Goal: Obtain resource: Download file/media

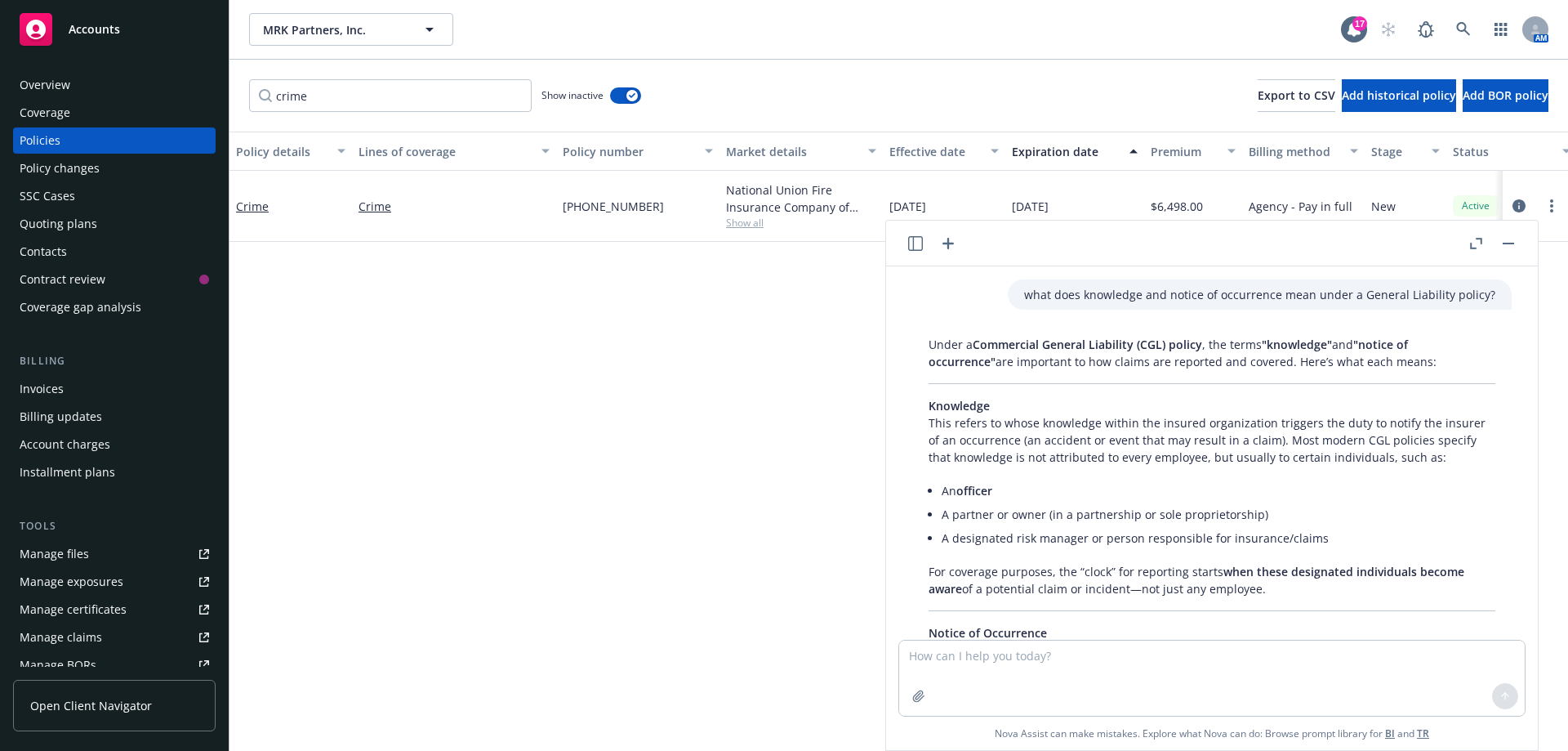
scroll to position [1624, 0]
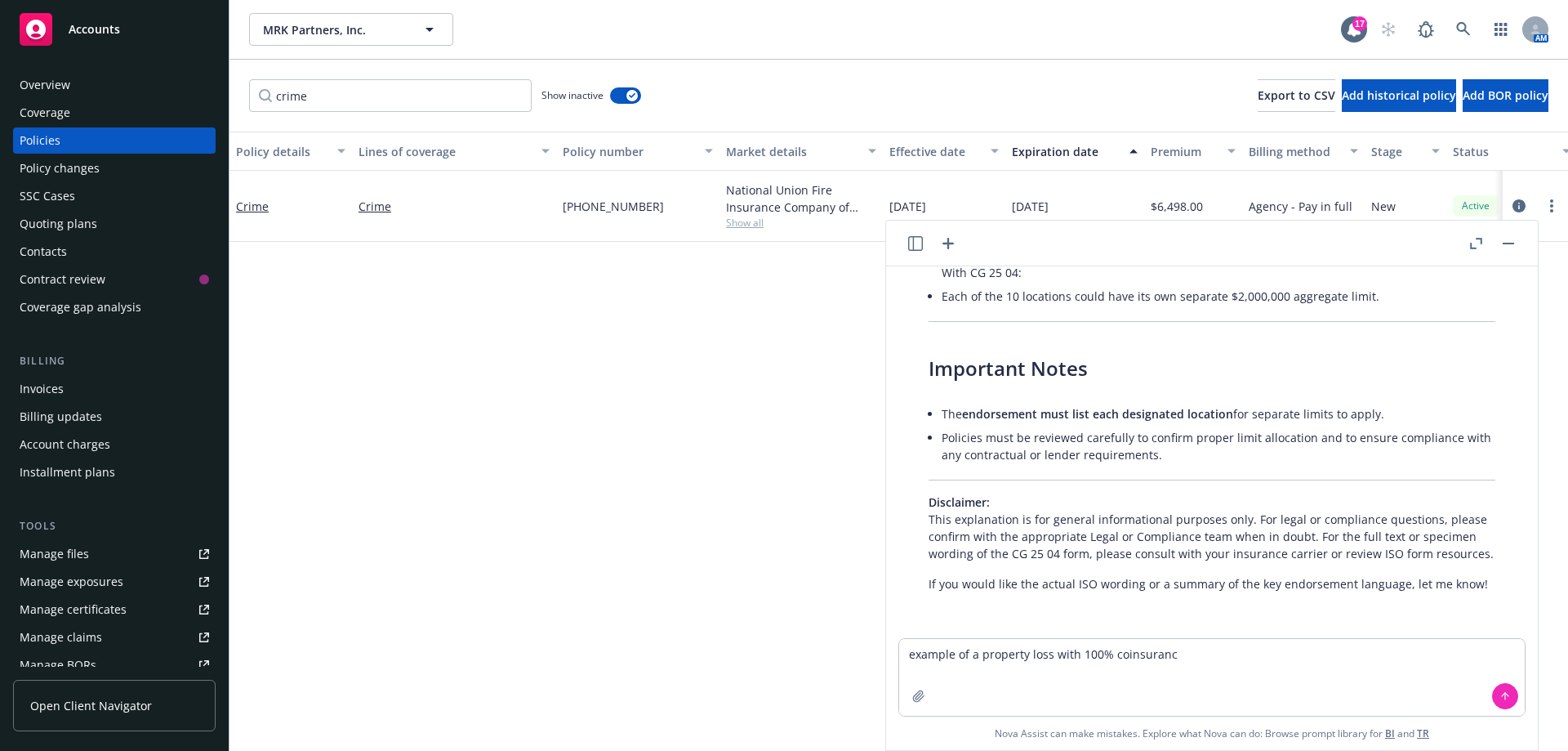
type textarea "example of a property loss with 100% coinsurance"
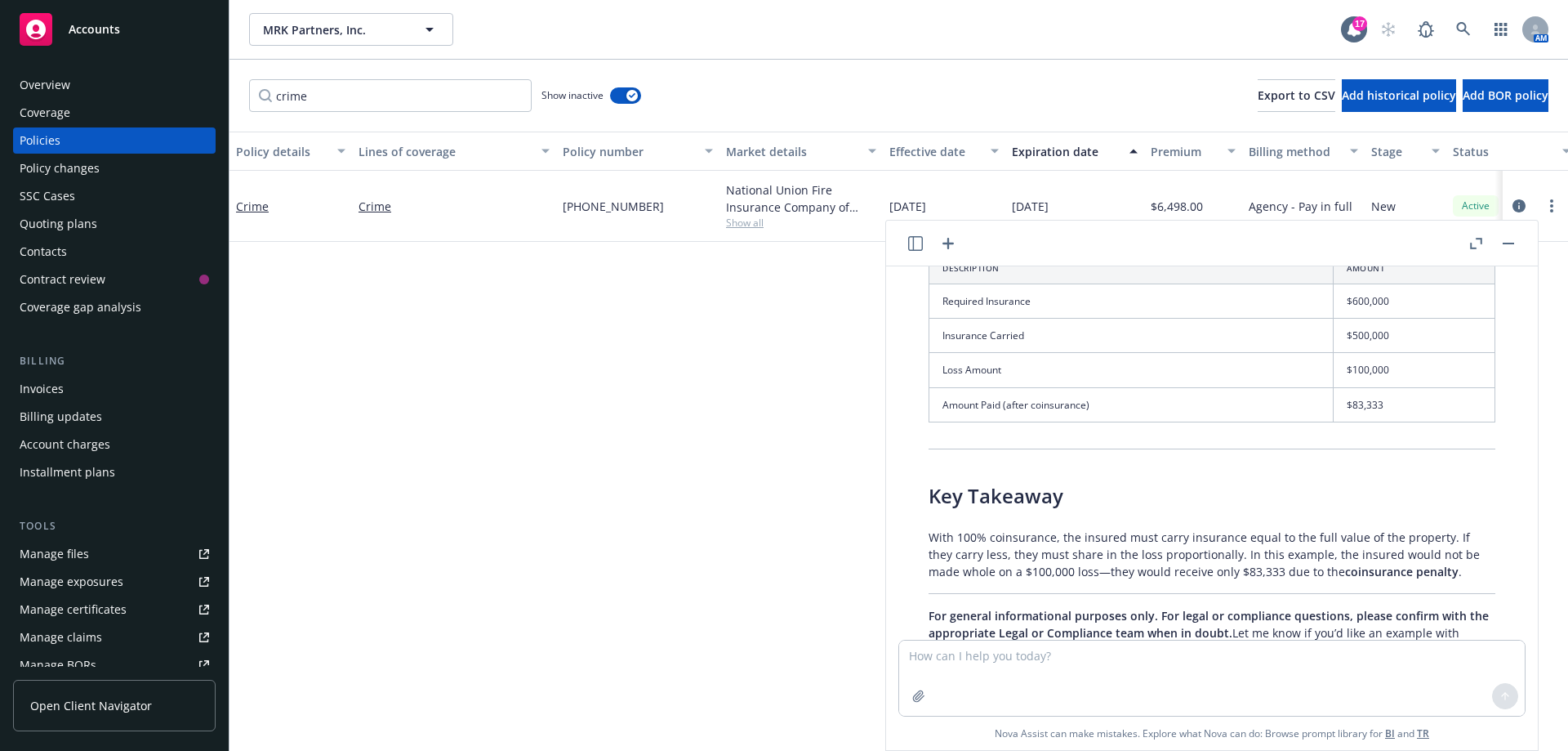
scroll to position [2569, 0]
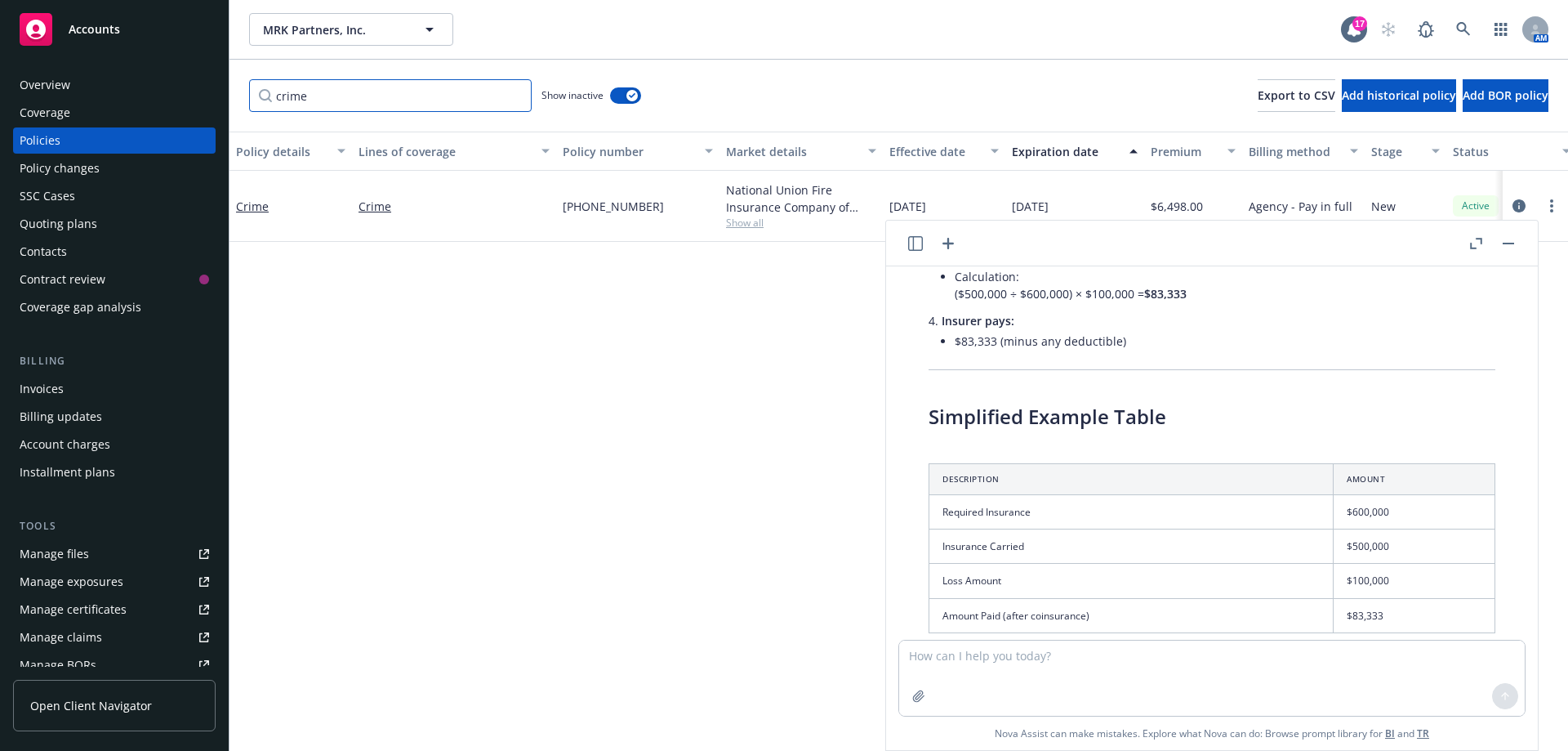
click at [334, 92] on input "crime" at bounding box center [390, 95] width 283 height 32
drag, startPoint x: 332, startPoint y: 94, endPoint x: 173, endPoint y: 32, distance: 170.7
click at [173, 32] on div "Accounts Overview Coverage Policies Policy changes SSC Cases Quoting plans Cont…" at bounding box center [784, 375] width 1568 height 751
type input "cyber"
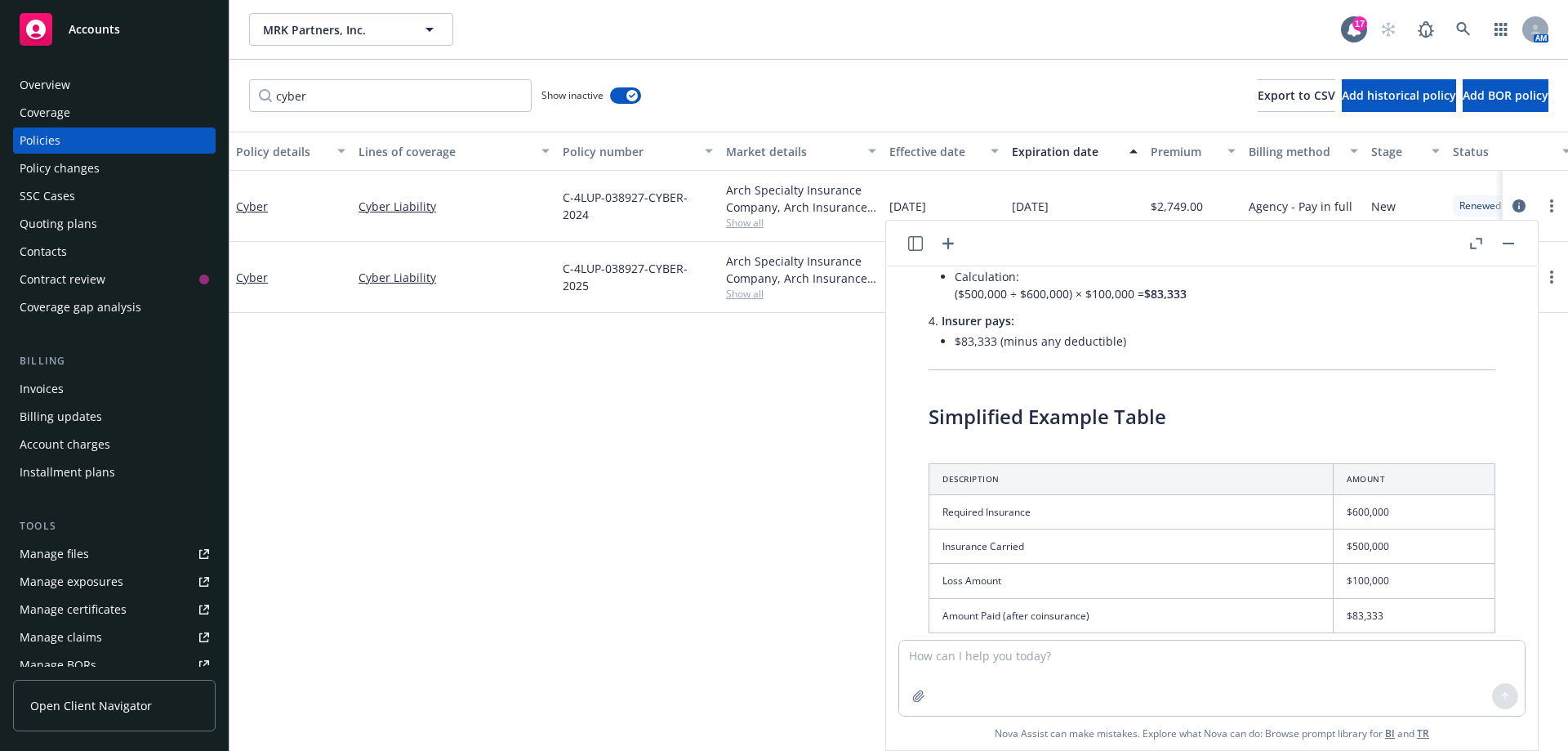
click at [1512, 246] on button "button" at bounding box center [1509, 243] width 20 height 20
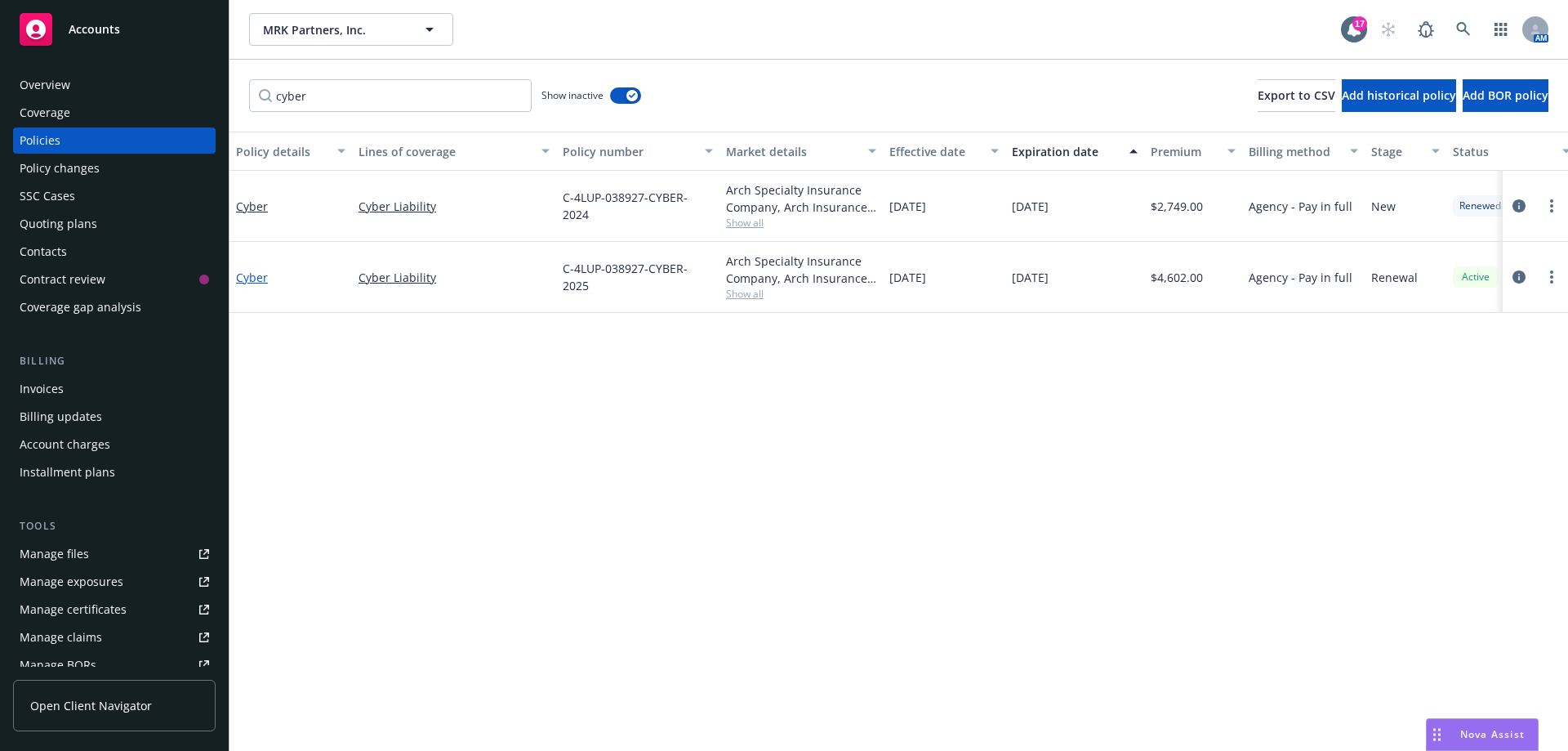
click at [242, 276] on link "Cyber" at bounding box center [252, 277] width 32 height 15
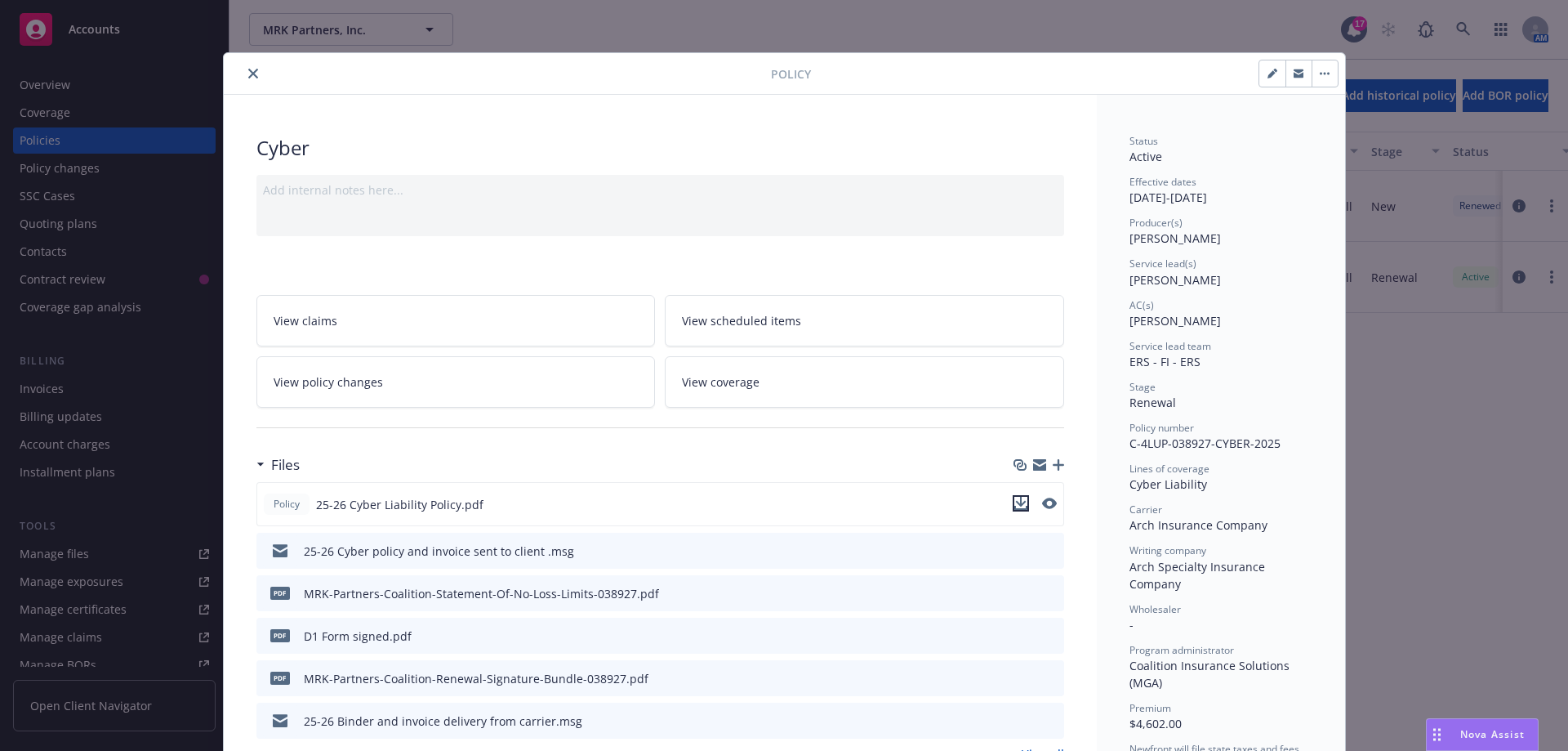
click at [1015, 507] on icon "download file" at bounding box center [1021, 503] width 13 height 13
click at [243, 75] on button "close" at bounding box center [253, 74] width 20 height 20
click at [251, 66] on div "cyber Show inactive Export to CSV Add historical policy Add BOR policy" at bounding box center [899, 95] width 1339 height 72
